Goal: Information Seeking & Learning: Learn about a topic

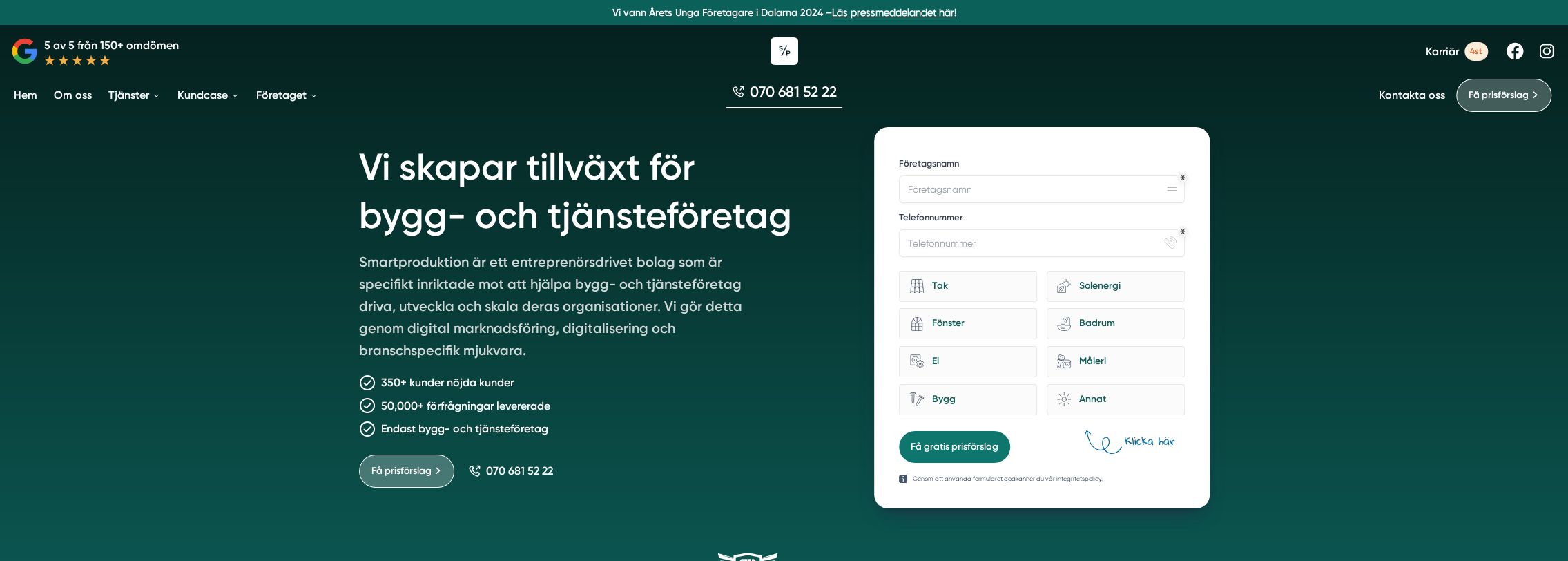
click at [19, 97] on link "Hem" at bounding box center [26, 95] width 29 height 36
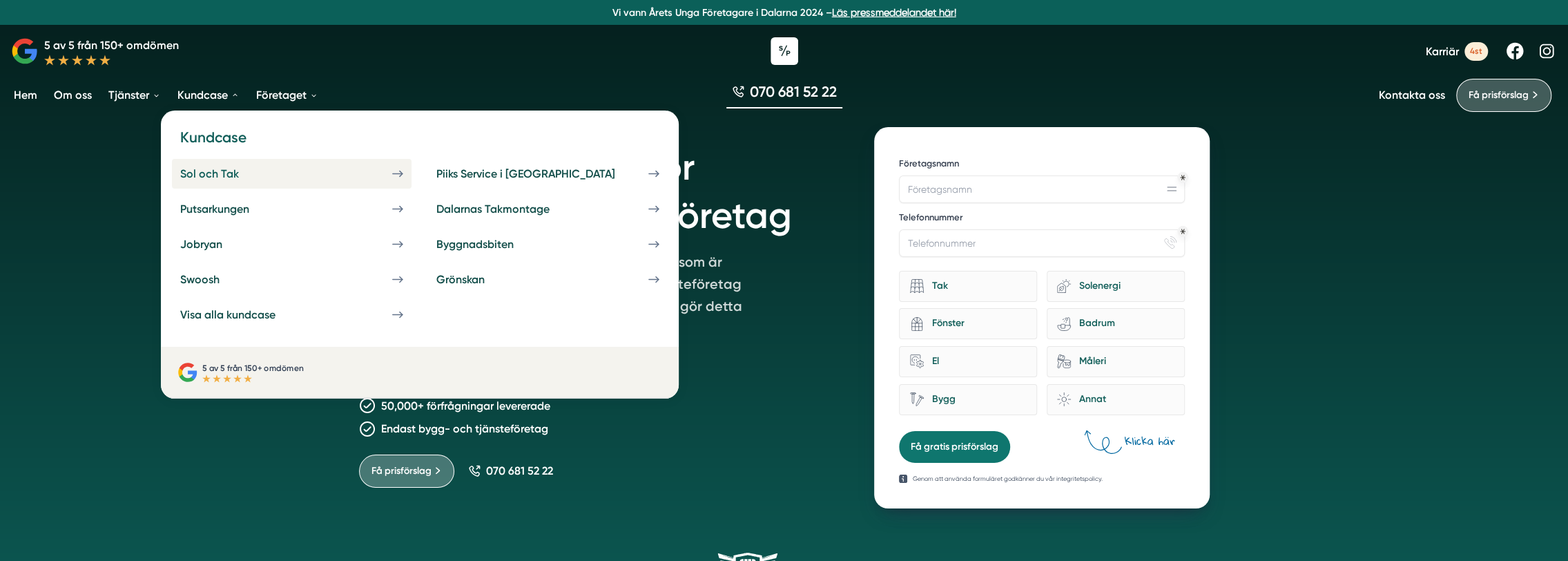
click at [211, 171] on div "Sol och Tak" at bounding box center [226, 174] width 92 height 13
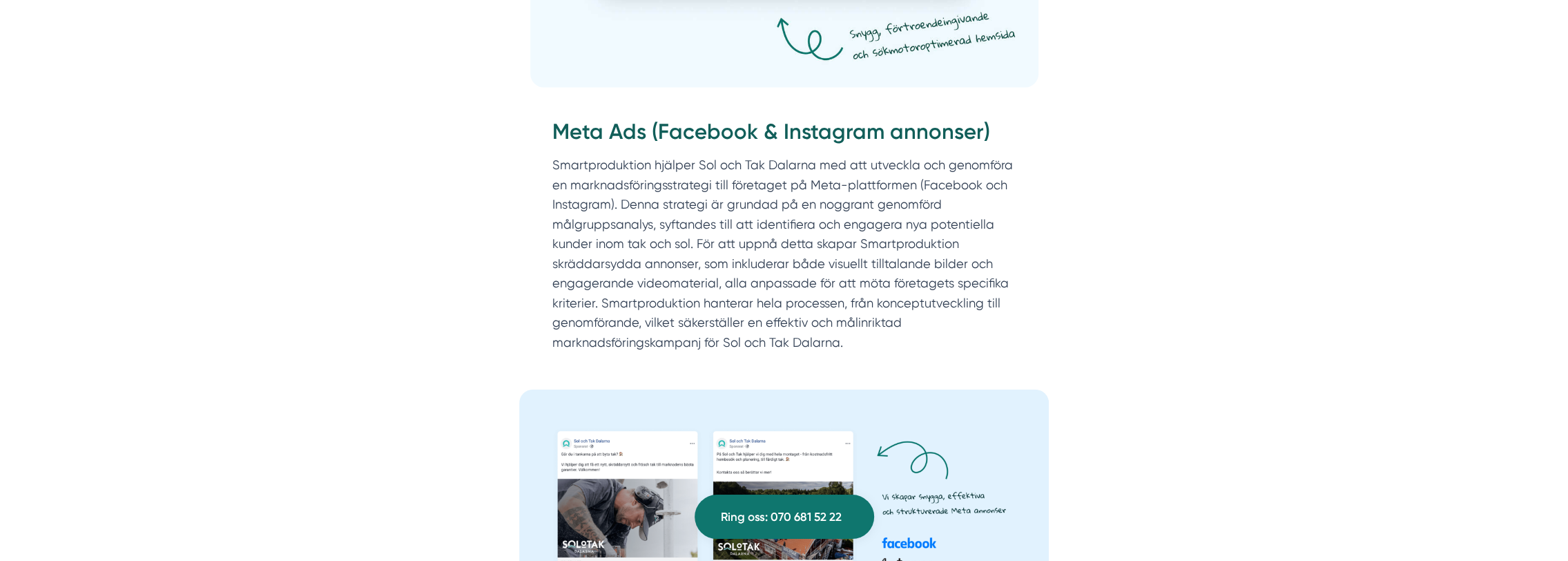
scroll to position [1786, 0]
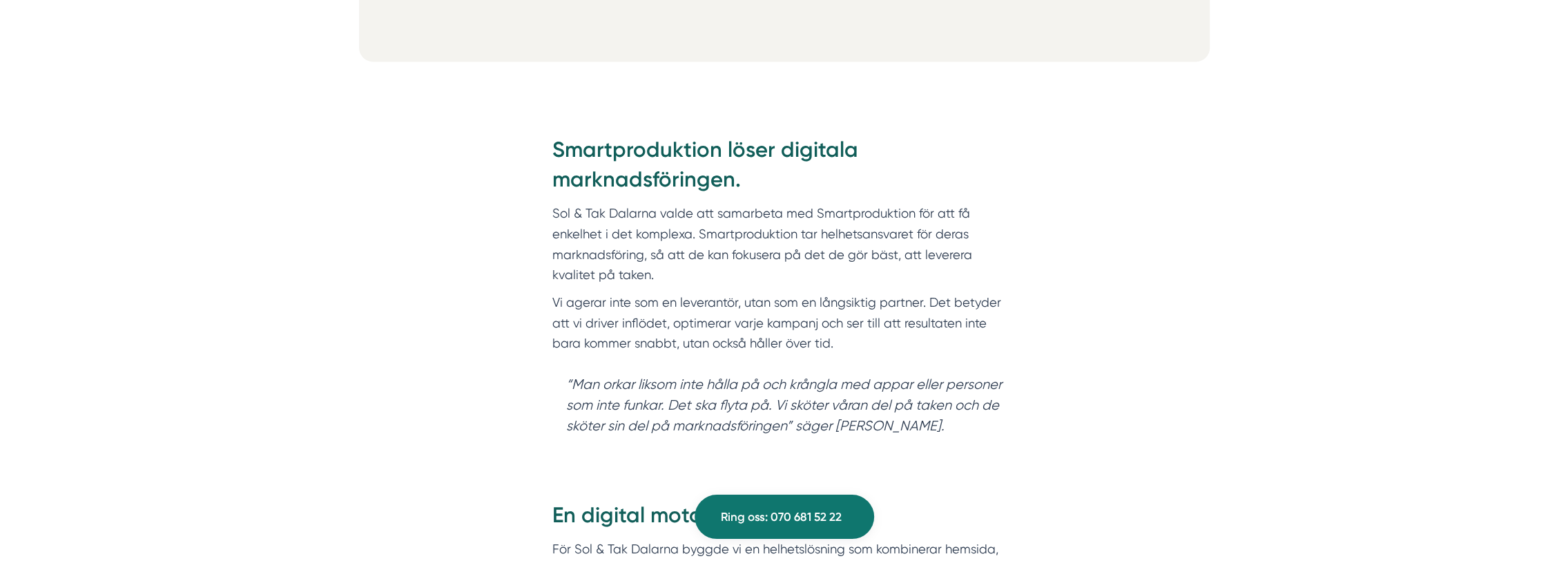
drag, startPoint x: 1571, startPoint y: 183, endPoint x: 1261, endPoint y: 183, distance: 310.0
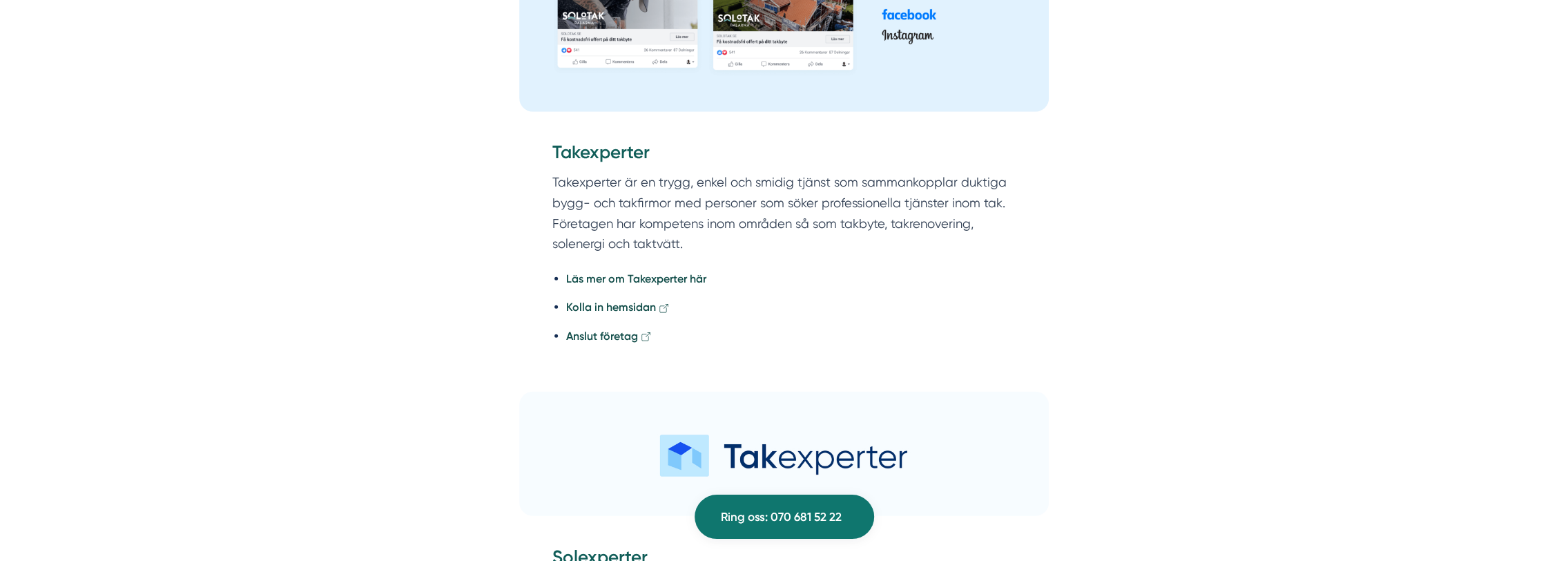
scroll to position [0, 0]
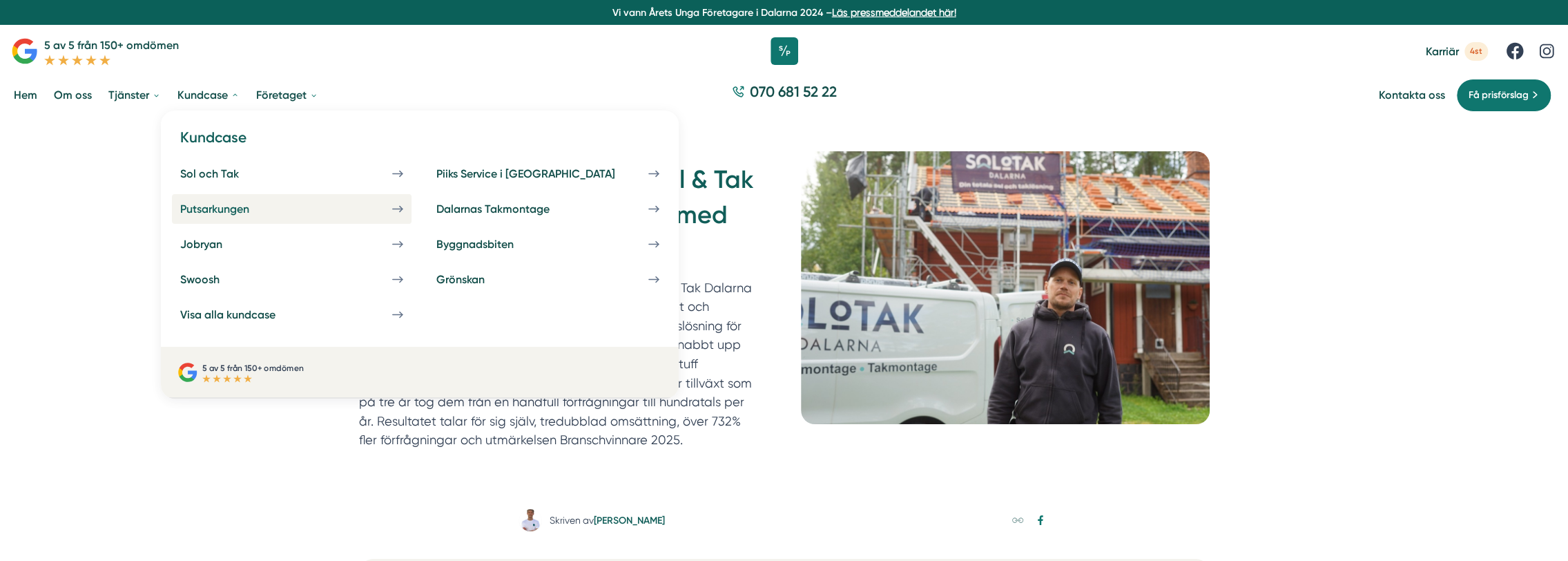
click at [234, 213] on div "Putsarkungen" at bounding box center [231, 209] width 102 height 13
click at [192, 212] on div "Putsarkungen" at bounding box center [231, 209] width 102 height 13
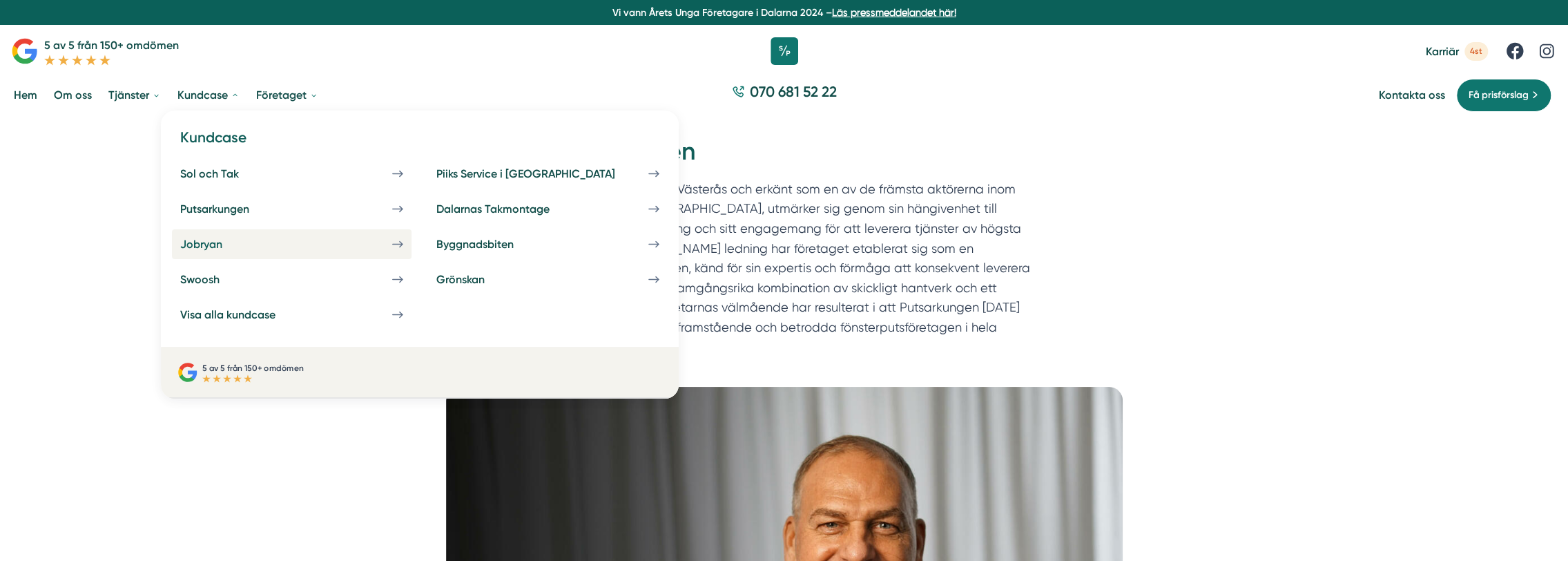
click at [224, 251] on link "Jobryan" at bounding box center [292, 244] width 239 height 30
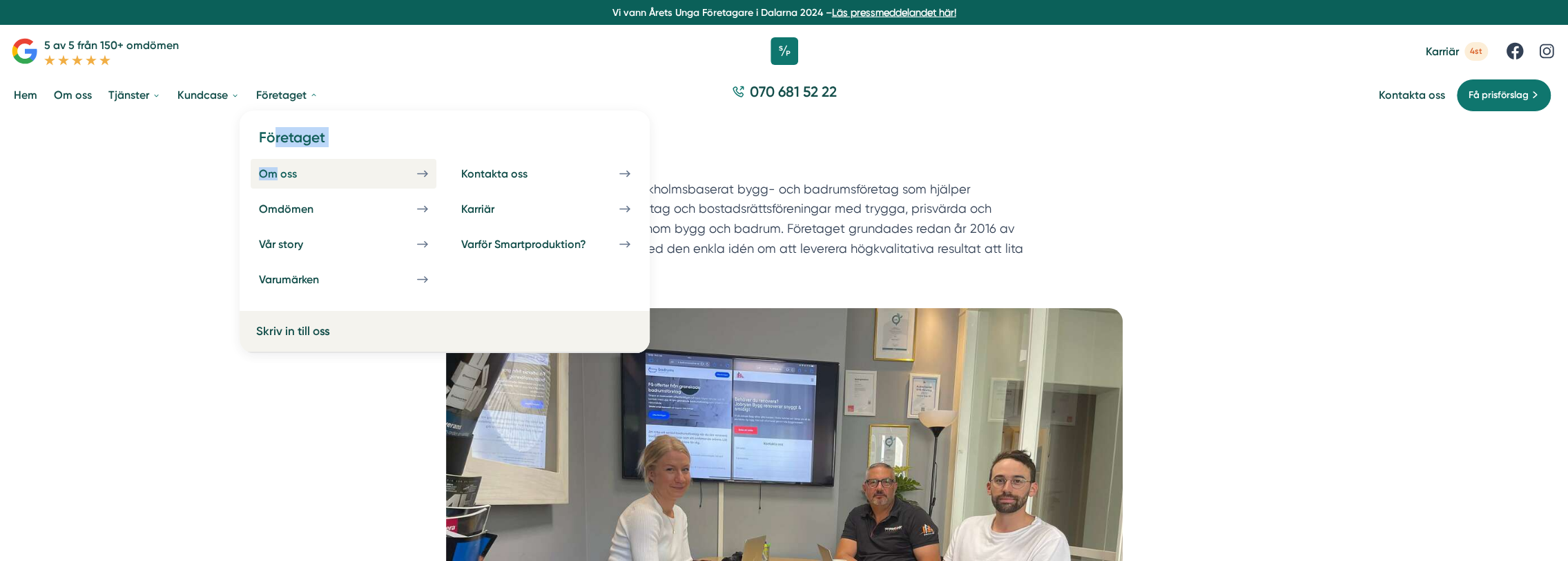
click at [273, 161] on div "Företaget Om oss Kontakta oss" at bounding box center [444, 211] width 410 height 200
drag, startPoint x: 273, startPoint y: 161, endPoint x: 273, endPoint y: 175, distance: 14.0
click at [273, 175] on div "Om oss" at bounding box center [294, 174] width 71 height 13
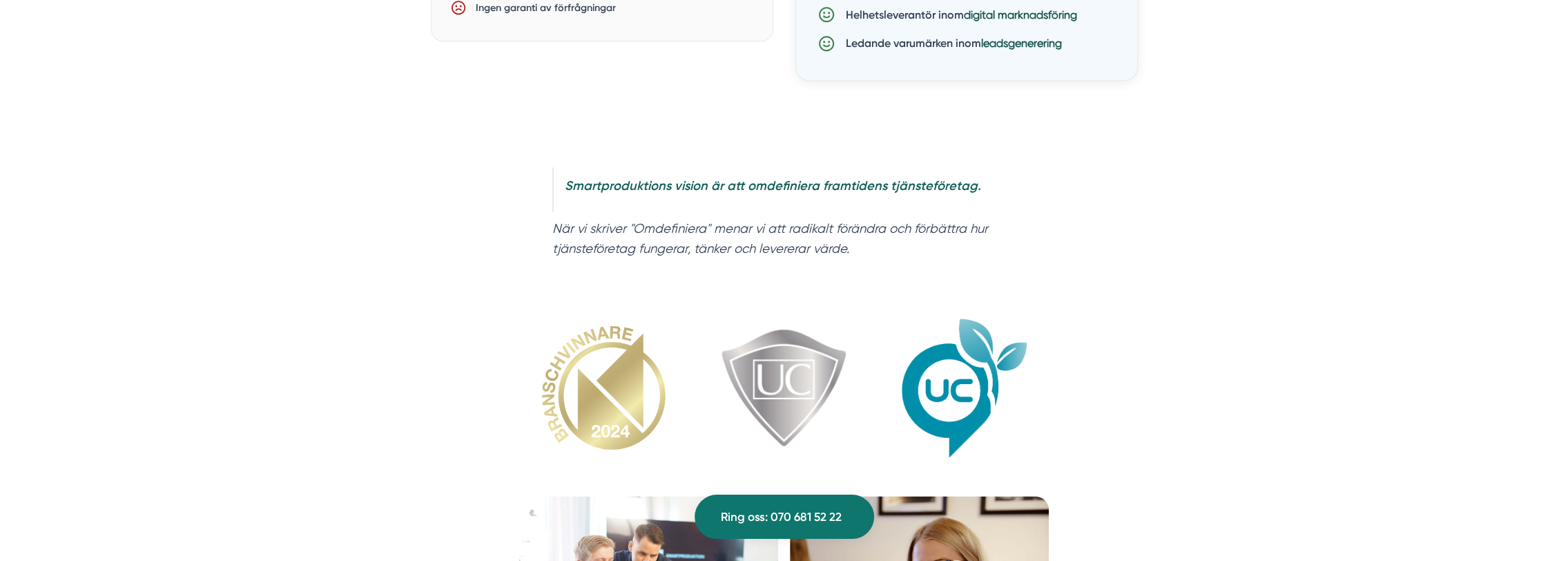
scroll to position [1795, 0]
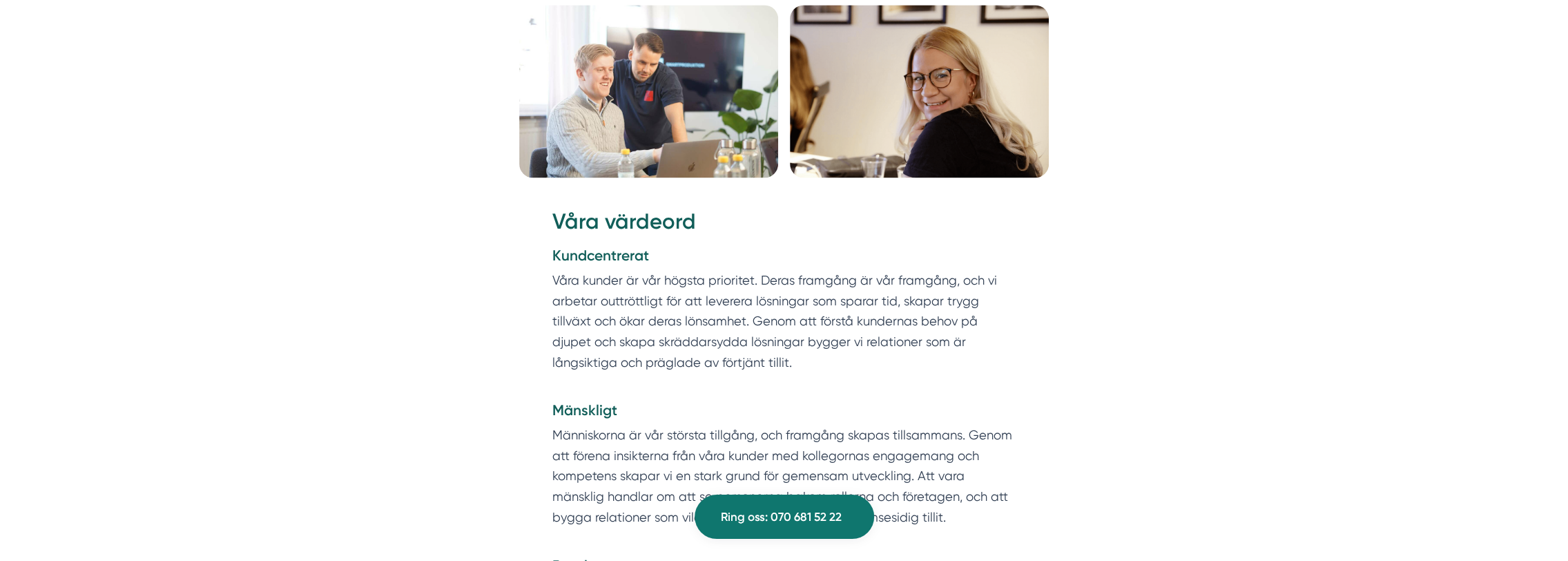
click at [636, 466] on p "Människorna är vår största tillgång, och framgång skapas tillsammans. Genom att…" at bounding box center [784, 486] width 464 height 123
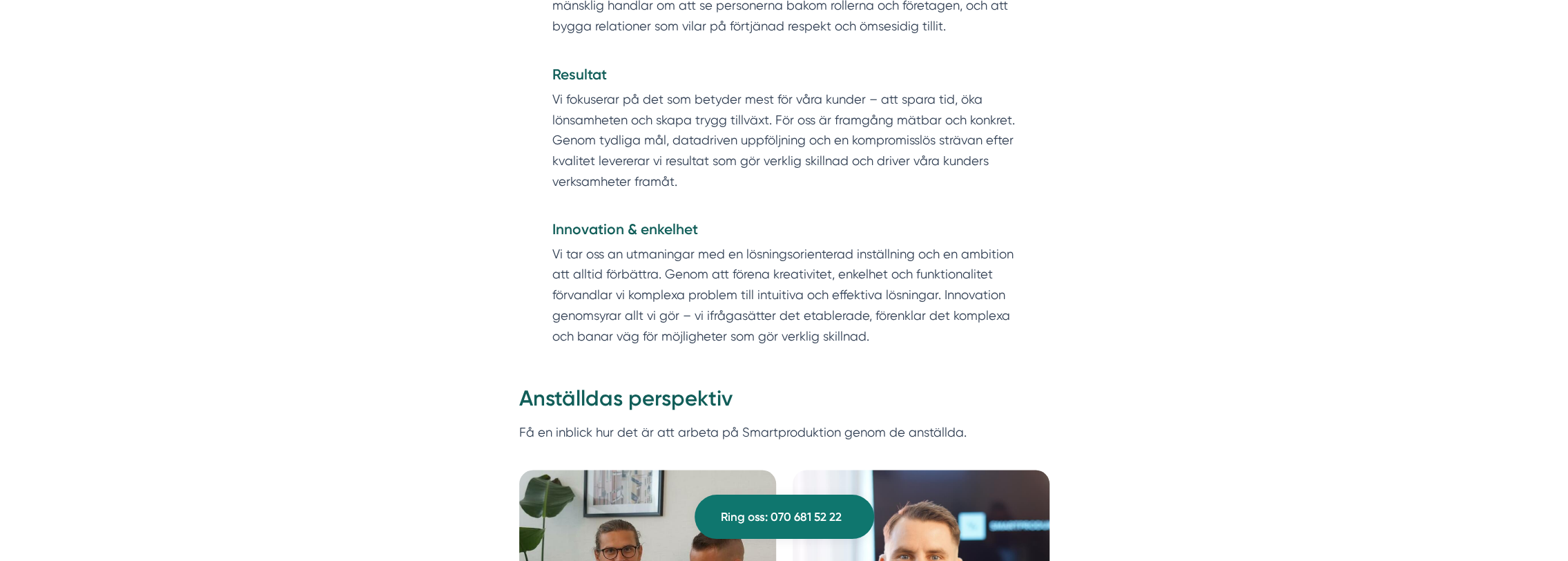
scroll to position [2776, 0]
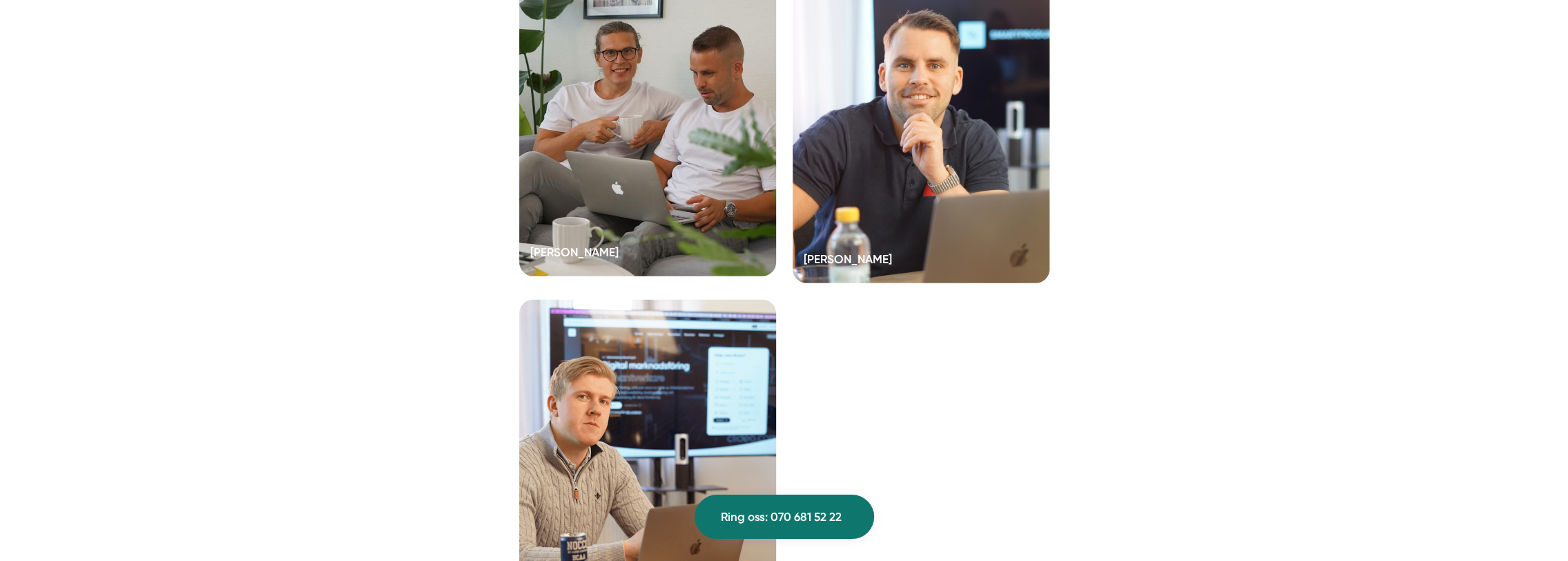
click at [585, 214] on div at bounding box center [647, 124] width 257 height 304
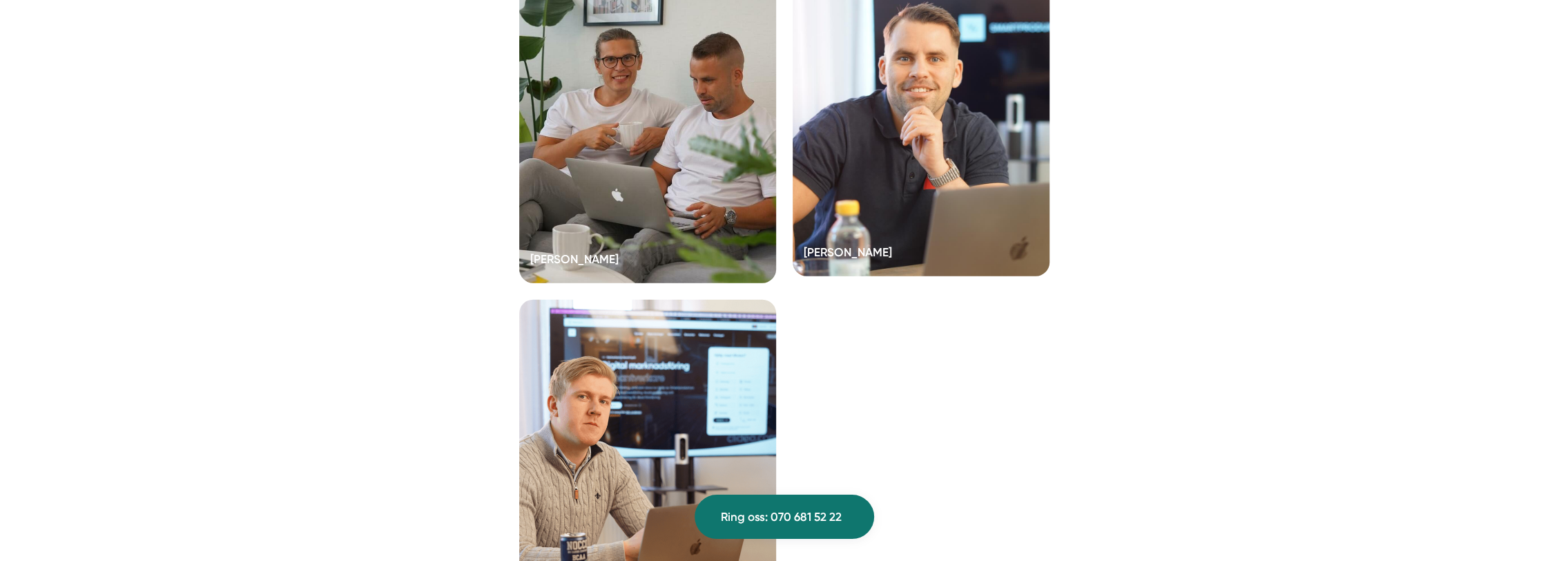
click at [925, 193] on div at bounding box center [921, 124] width 257 height 304
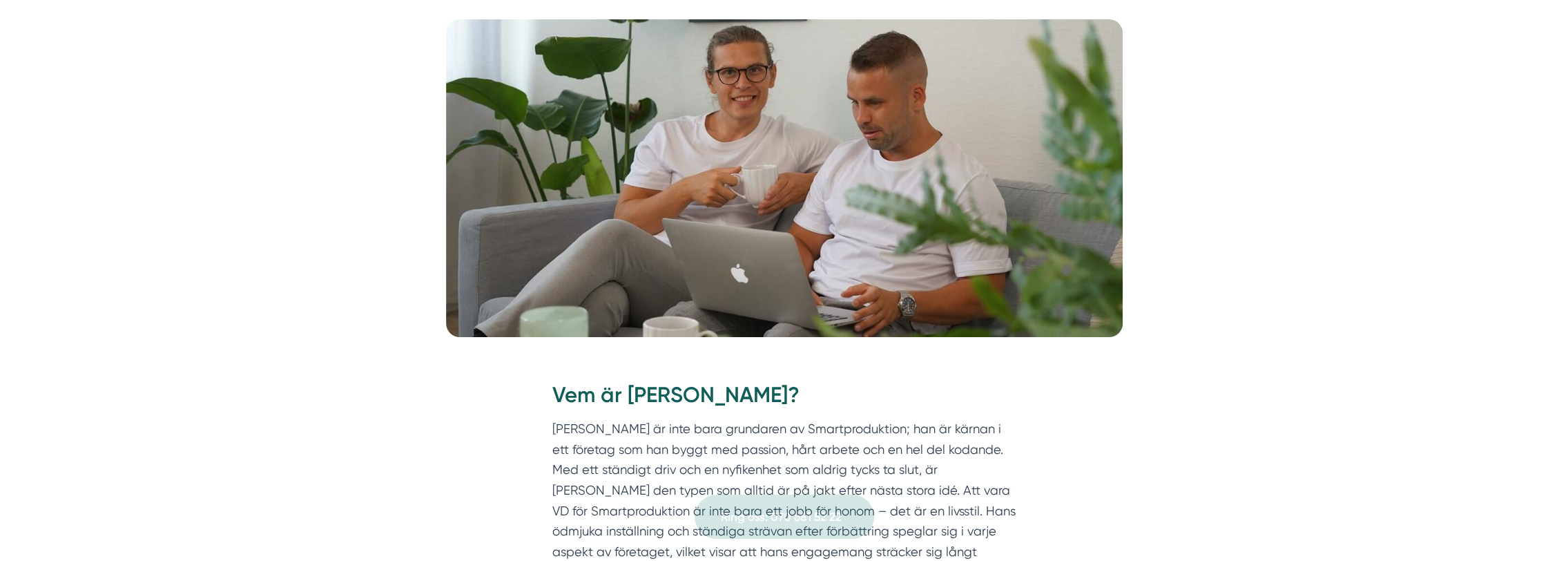
scroll to position [188, 0]
